Goal: Transaction & Acquisition: Book appointment/travel/reservation

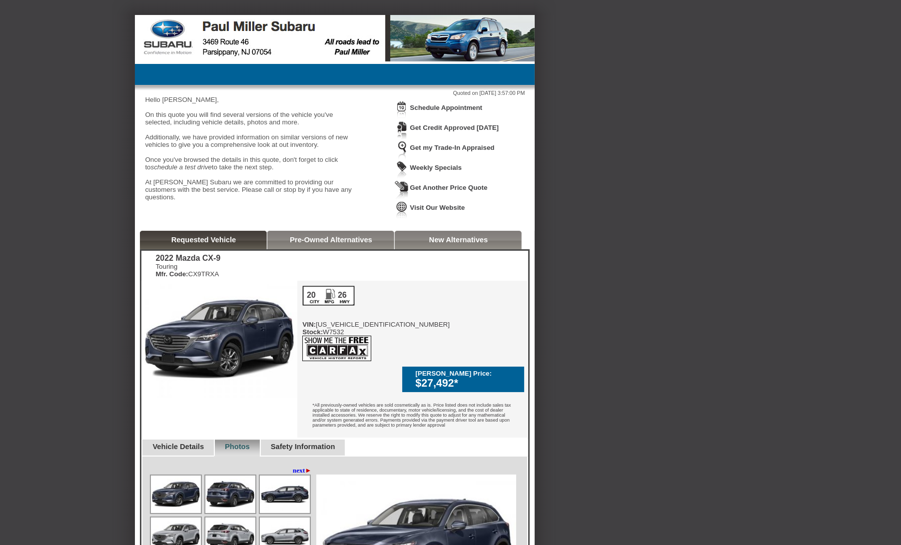
click at [359, 357] on img at bounding box center [336, 348] width 69 height 25
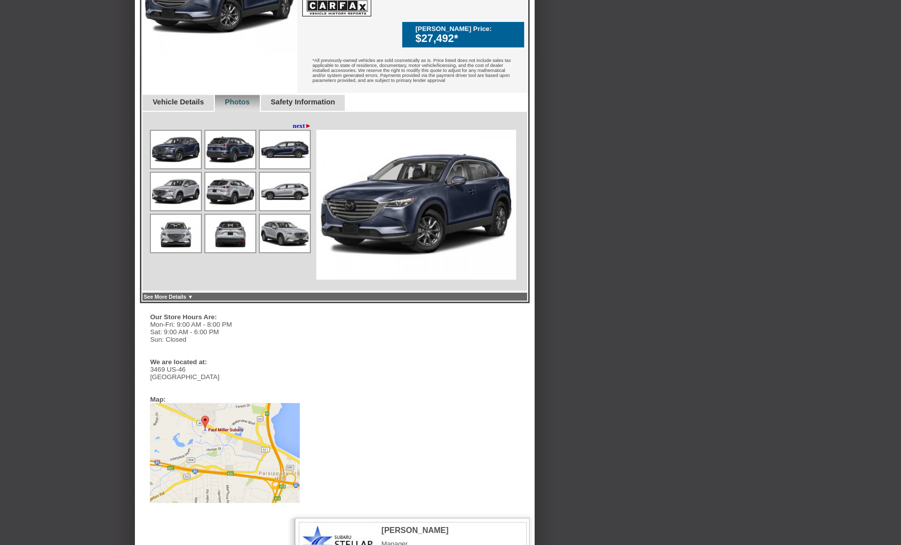
scroll to position [350, 0]
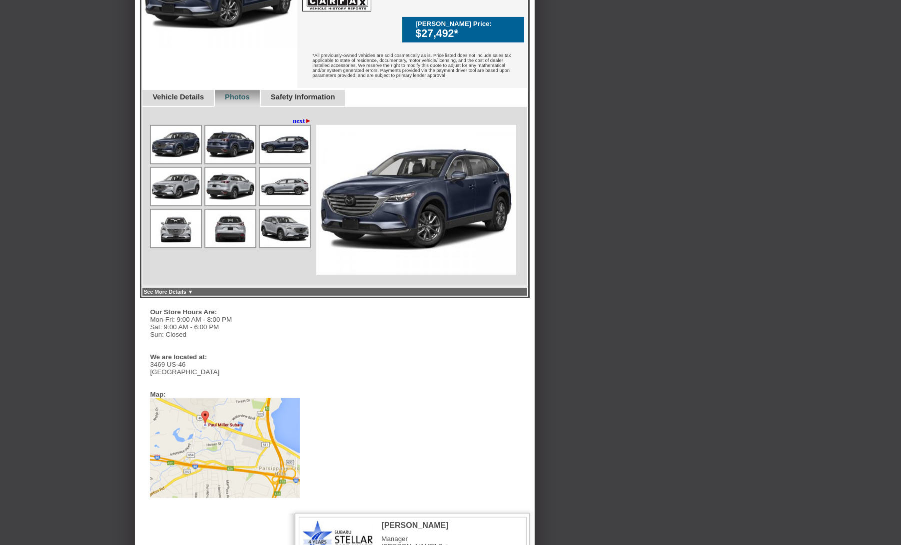
click at [193, 289] on link "See More Details ▼" at bounding box center [167, 292] width 49 height 6
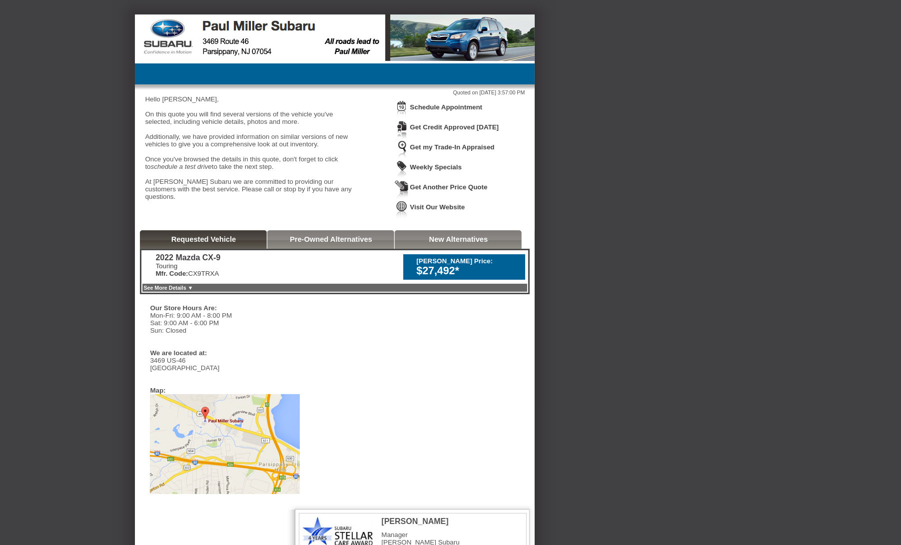
scroll to position [0, 0]
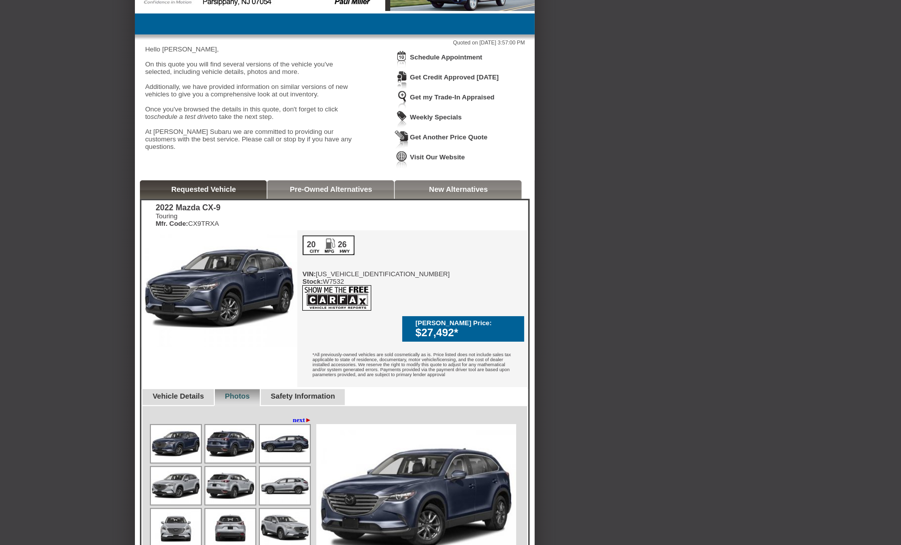
scroll to position [50, 0]
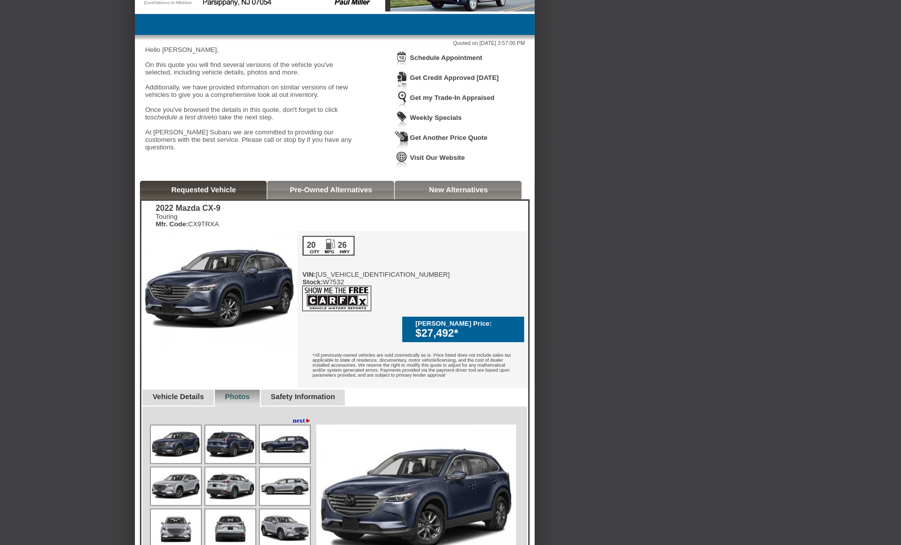
click at [166, 393] on link "Vehicle Details" at bounding box center [177, 397] width 51 height 8
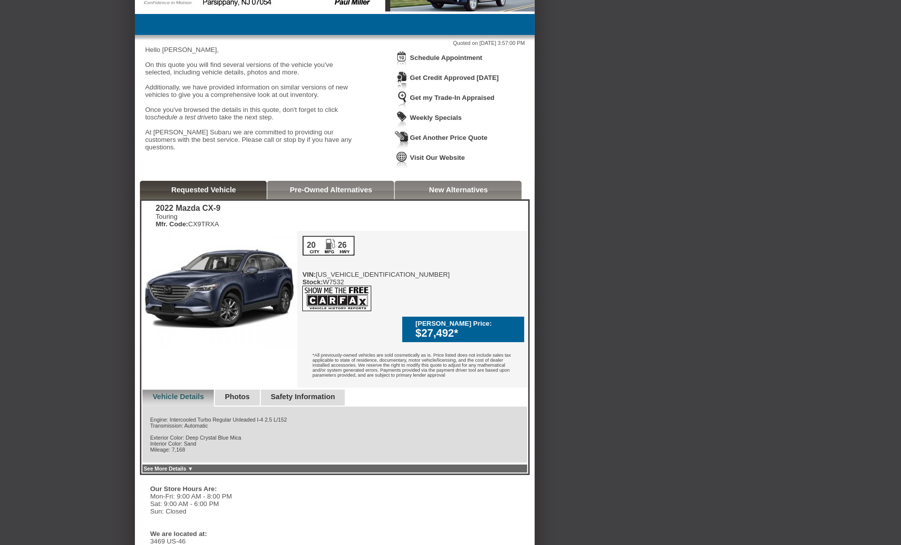
click at [330, 309] on img at bounding box center [336, 298] width 69 height 25
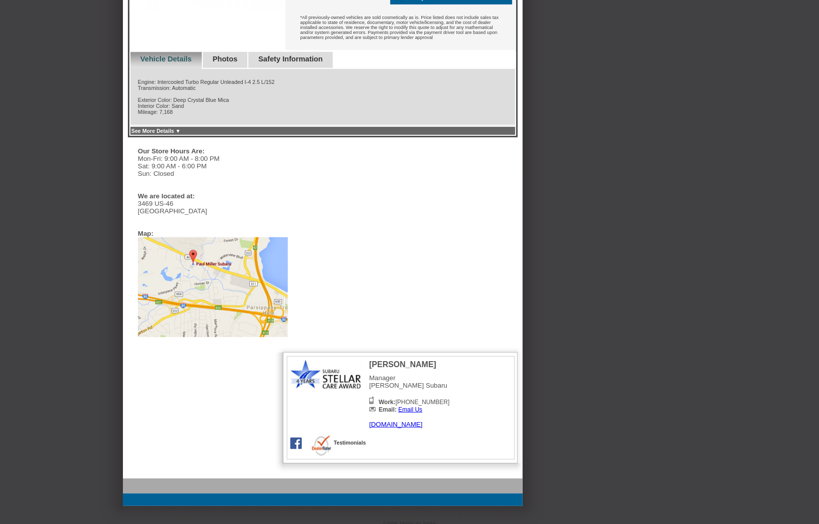
scroll to position [392, 0]
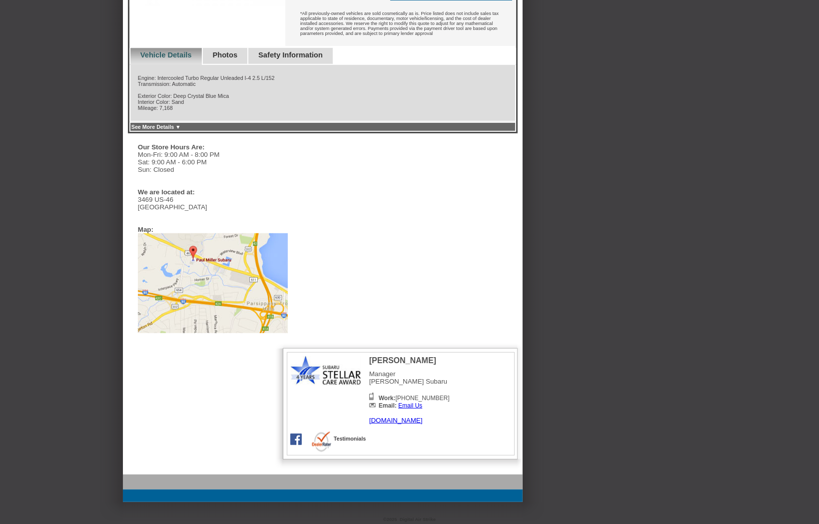
click at [558, 230] on div "Back To Quote Tom, Paul Miller Subaru is more than happy to schedule a meeting …" at bounding box center [409, 62] width 819 height 879
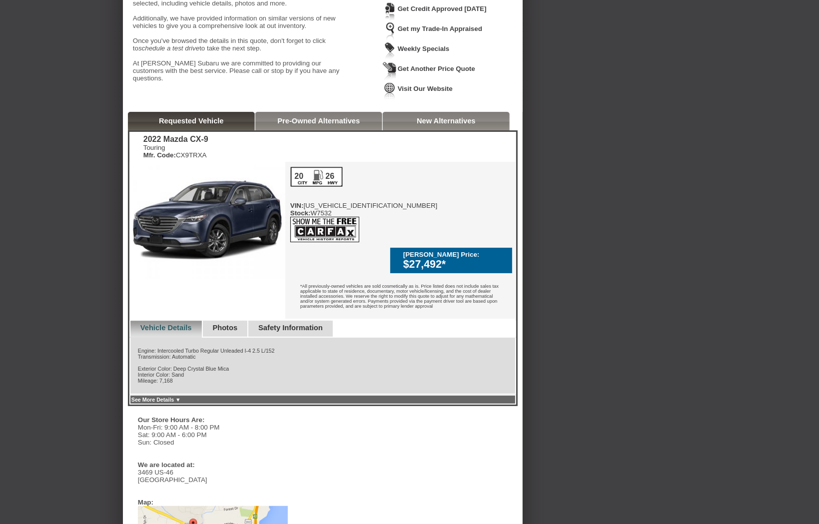
scroll to position [136, 0]
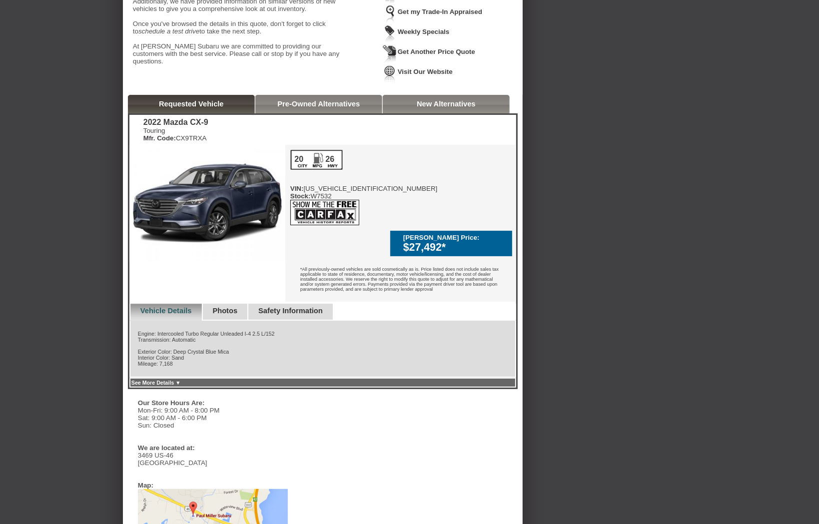
click at [181, 380] on link "See More Details ▼" at bounding box center [155, 383] width 49 height 6
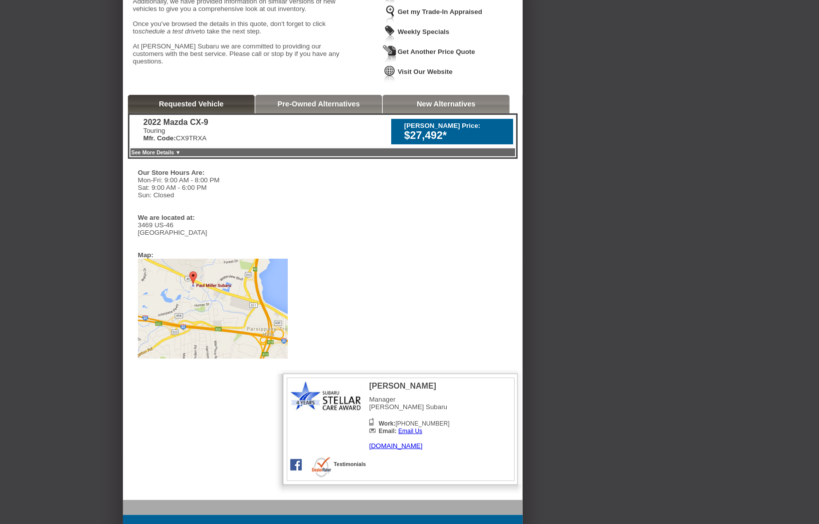
scroll to position [0, 0]
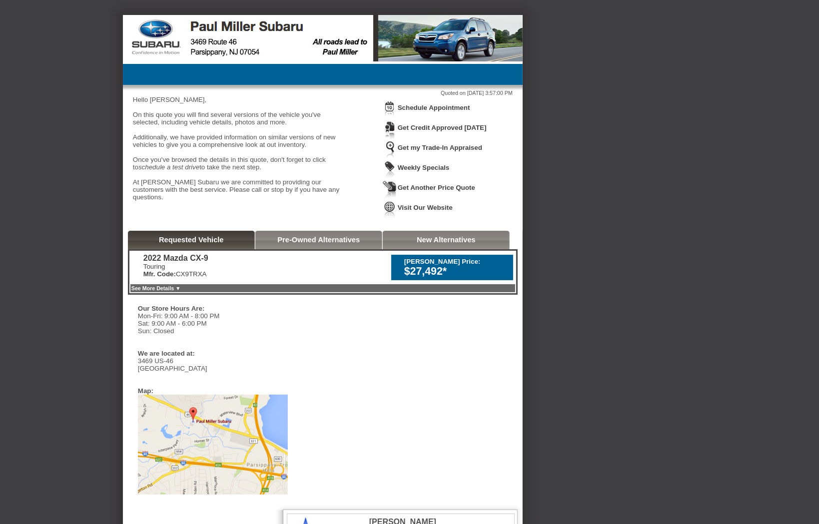
click at [675, 282] on div "Back To Quote Tom, Paul Miller Subaru is more than happy to schedule a meeting …" at bounding box center [409, 339] width 819 height 648
click at [478, 213] on div "Schedule Appointment Get Credit Approved Today Get my Trade-In Appraised Weekly…" at bounding box center [448, 161] width 130 height 120
click at [218, 146] on div "Hello Tom, On this quote you will find several versions of the vehicle you've s…" at bounding box center [238, 152] width 210 height 112
click at [181, 291] on link "See More Details ▼" at bounding box center [155, 288] width 49 height 6
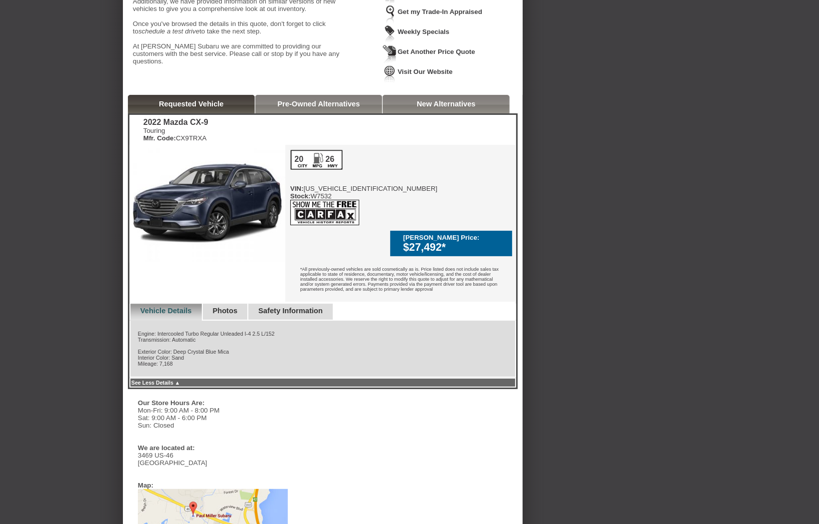
scroll to position [136, 0]
